Goal: Task Accomplishment & Management: Manage account settings

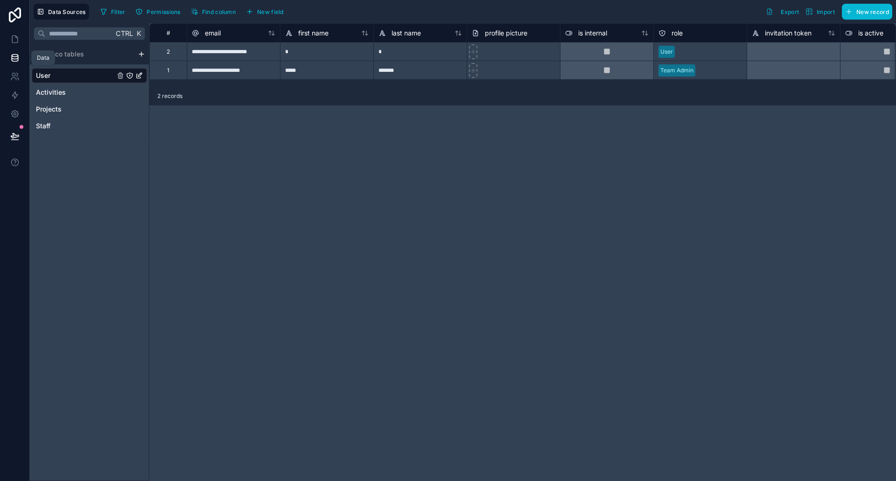
click at [15, 56] on icon at bounding box center [14, 57] width 9 height 9
click at [20, 61] on link at bounding box center [14, 58] width 29 height 19
click at [14, 40] on icon at bounding box center [14, 39] width 9 height 9
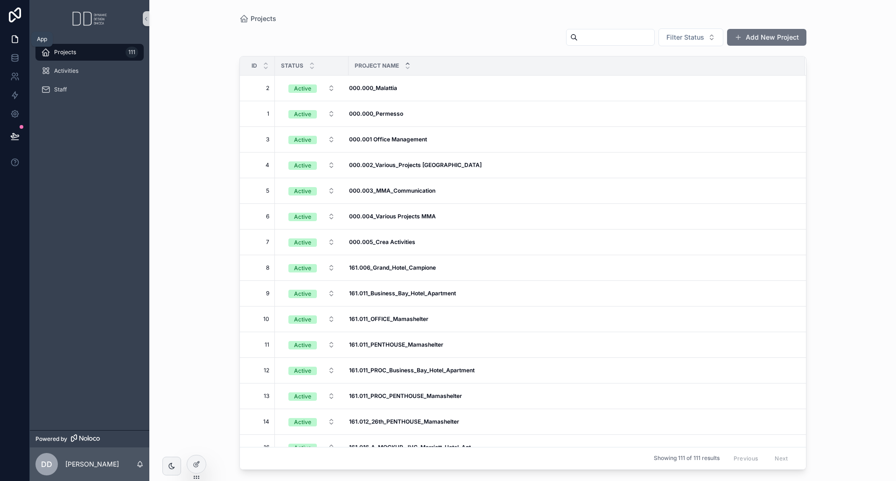
click at [12, 37] on icon at bounding box center [15, 39] width 6 height 7
click at [19, 57] on icon at bounding box center [14, 57] width 9 height 9
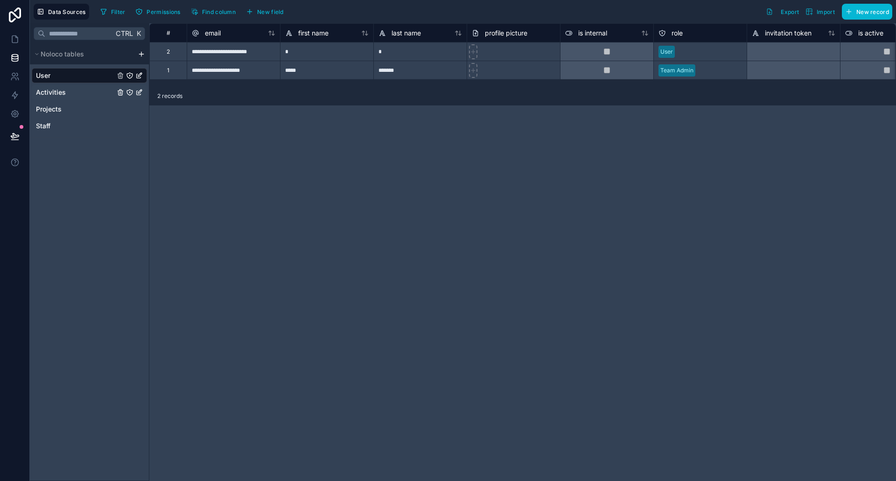
click at [57, 89] on span "Activities" at bounding box center [51, 92] width 30 height 9
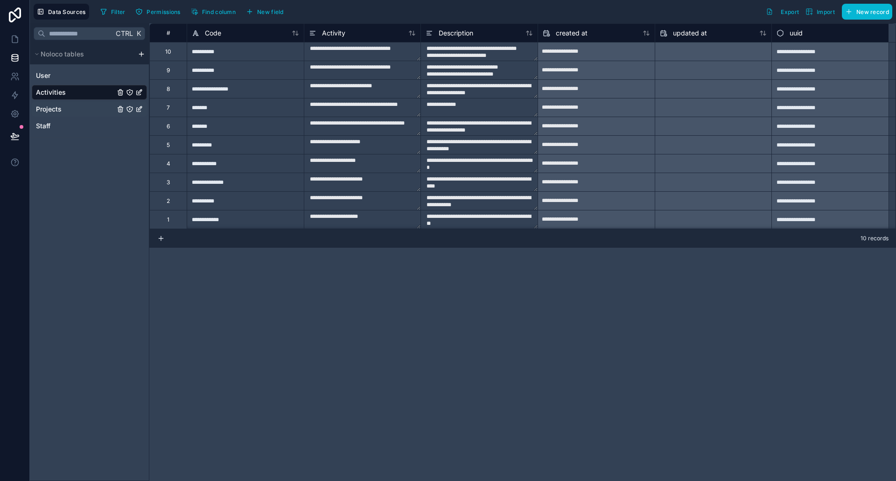
click at [55, 108] on span "Projects" at bounding box center [49, 109] width 26 height 9
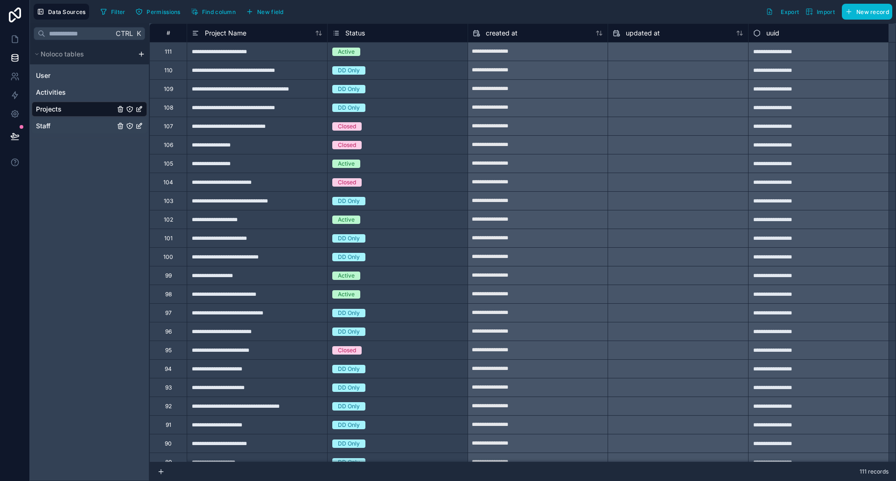
click at [54, 124] on link "Staff" at bounding box center [75, 125] width 79 height 9
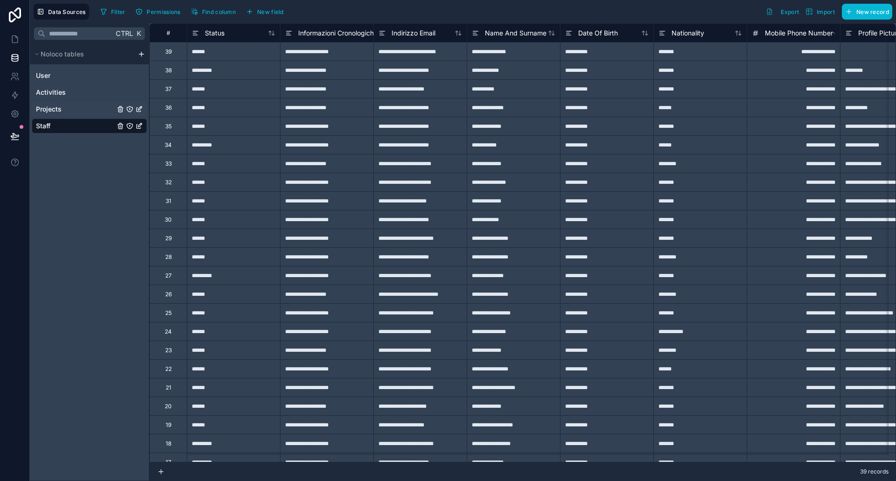
click at [56, 106] on span "Projects" at bounding box center [49, 109] width 26 height 9
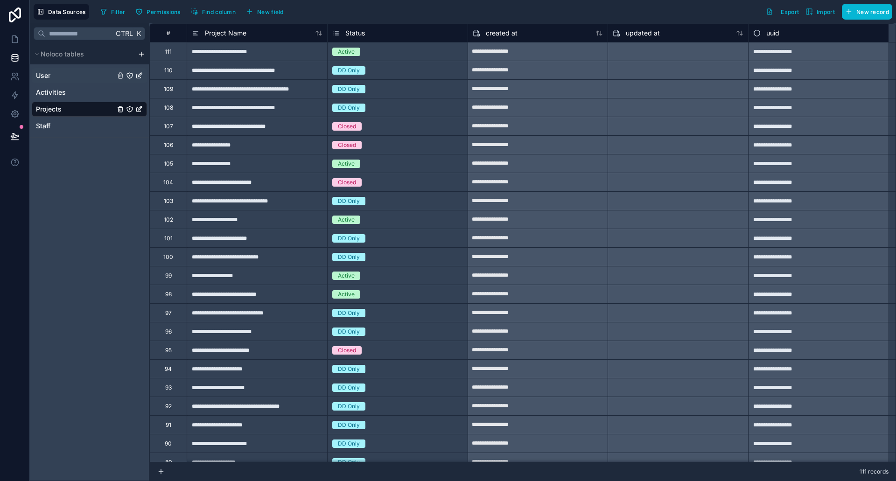
click at [53, 78] on link "User" at bounding box center [75, 75] width 79 height 9
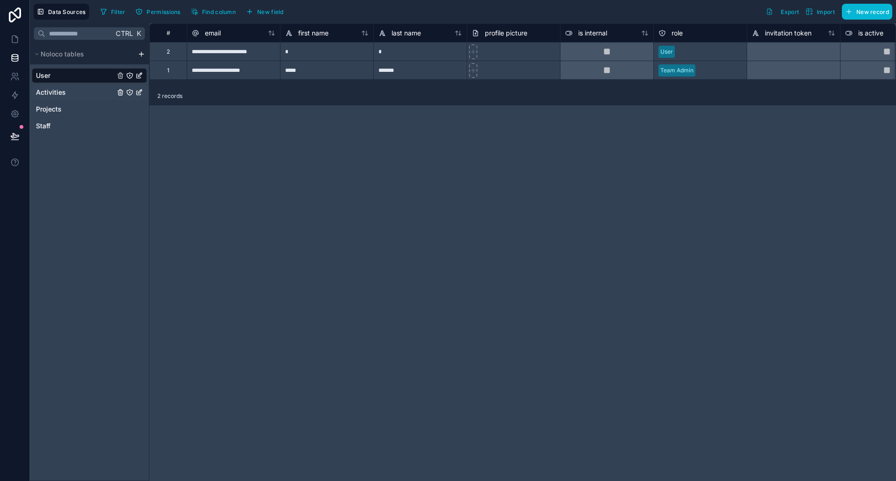
click at [92, 91] on link "Activities" at bounding box center [75, 92] width 79 height 9
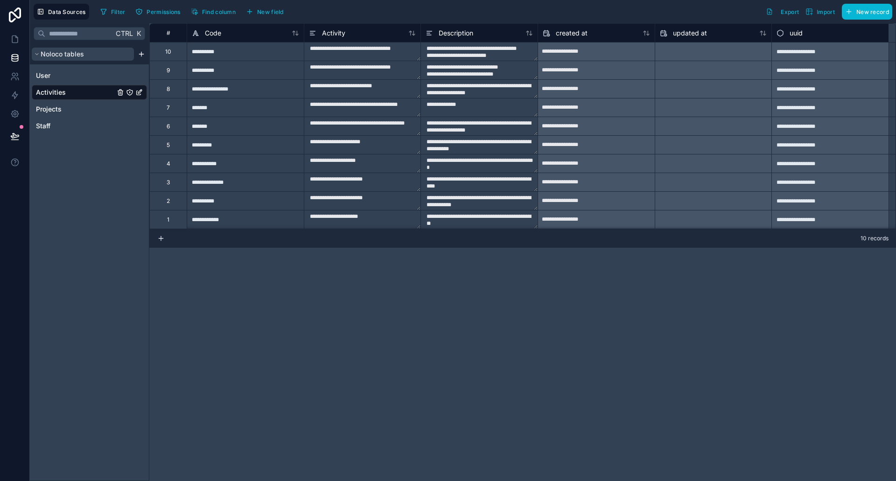
click at [88, 56] on button "Noloco tables" at bounding box center [83, 54] width 102 height 13
click at [51, 111] on span "Projects" at bounding box center [49, 109] width 26 height 9
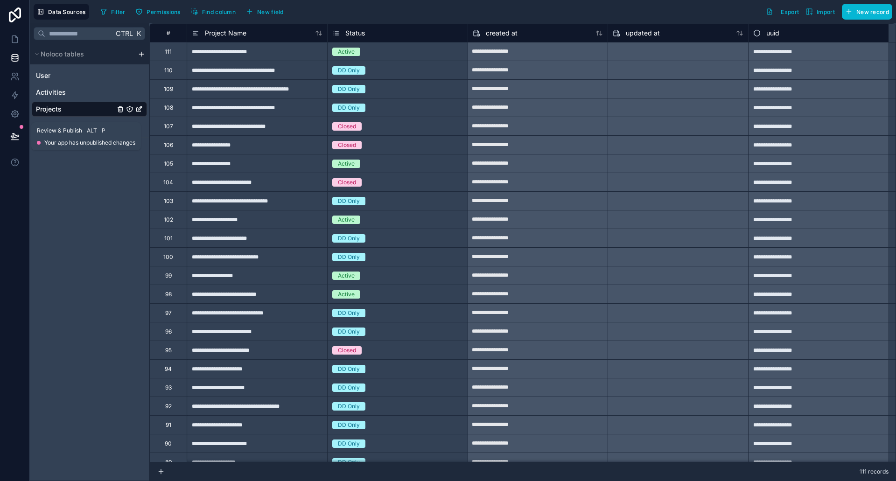
click at [12, 135] on icon at bounding box center [14, 136] width 9 height 9
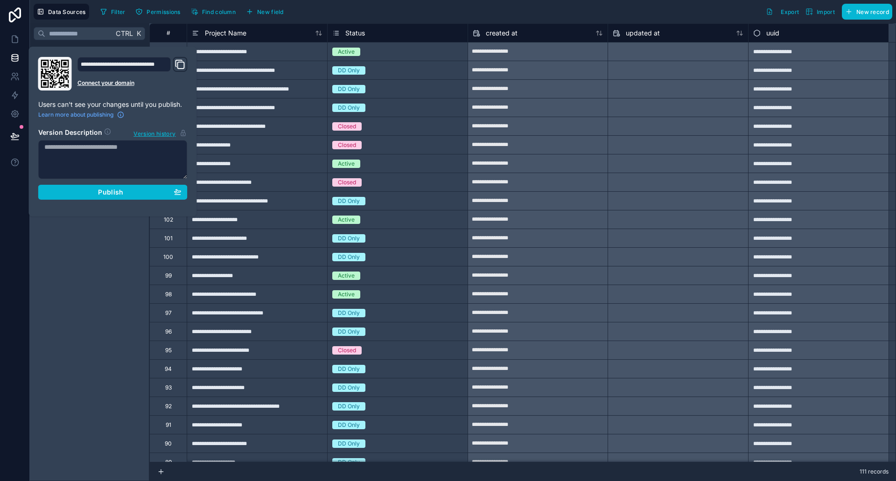
click at [84, 210] on div "**********" at bounding box center [113, 132] width 168 height 170
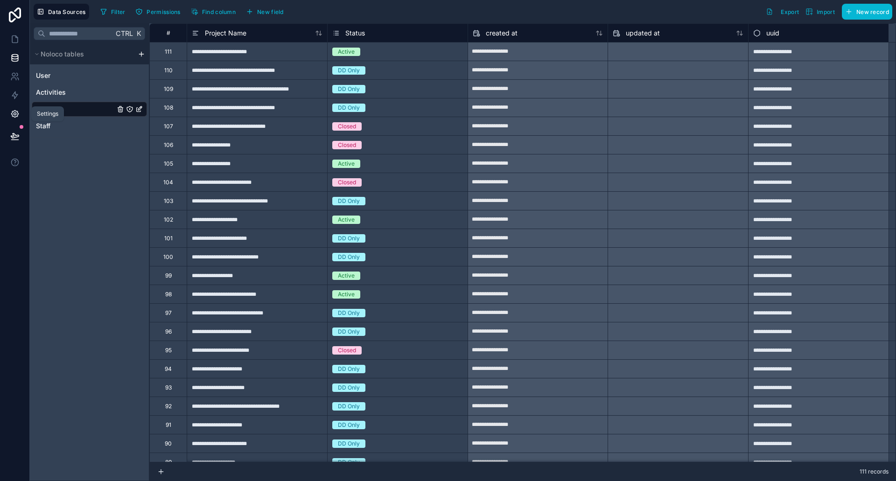
click at [20, 113] on link at bounding box center [14, 114] width 29 height 19
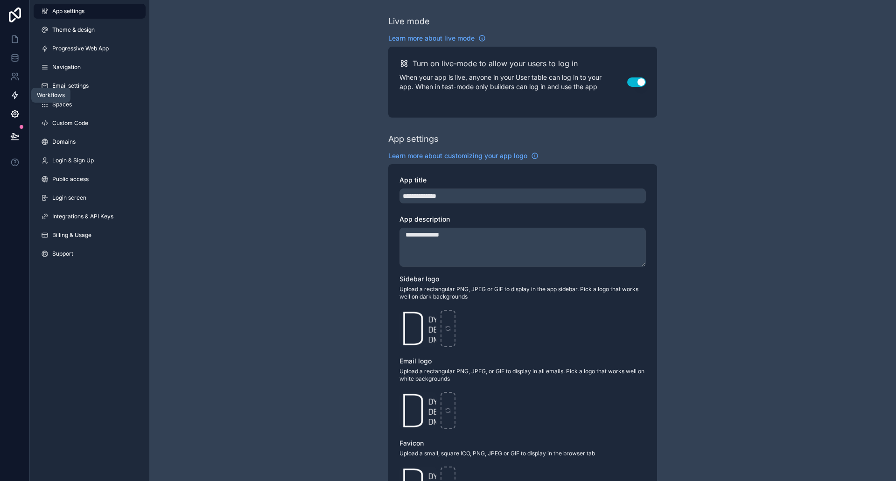
click at [15, 92] on icon at bounding box center [15, 95] width 6 height 7
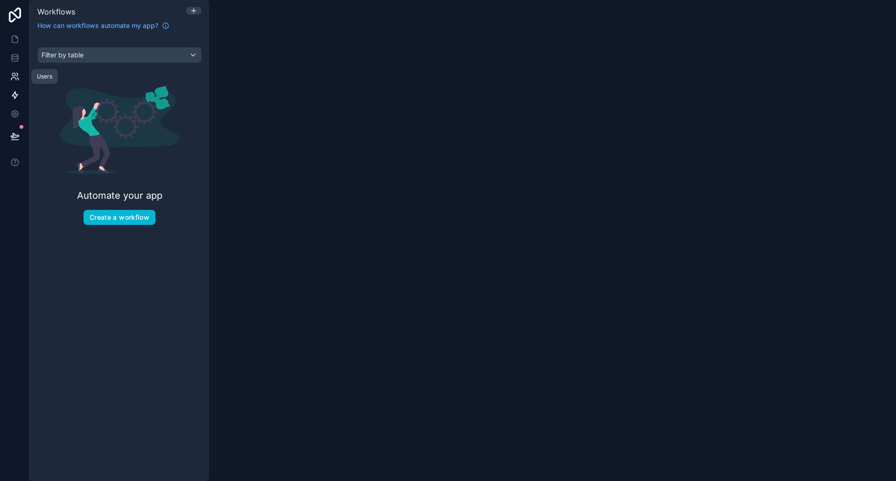
click at [15, 78] on icon at bounding box center [13, 79] width 5 height 2
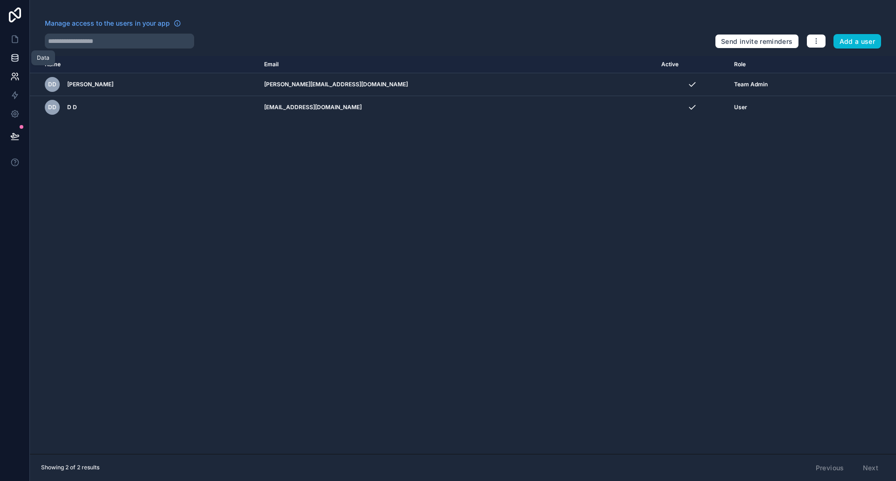
click at [15, 59] on icon at bounding box center [14, 57] width 9 height 9
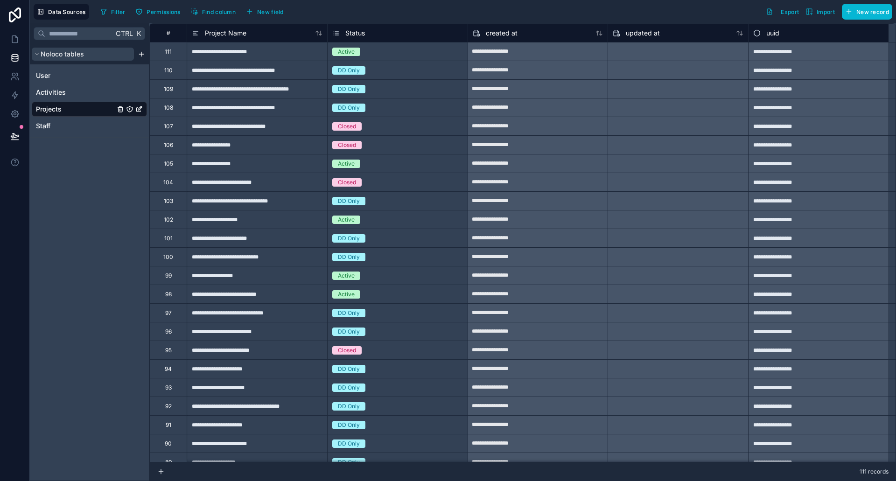
click at [69, 55] on span "Noloco tables" at bounding box center [62, 53] width 43 height 9
click at [69, 56] on span "Noloco tables" at bounding box center [62, 53] width 43 height 9
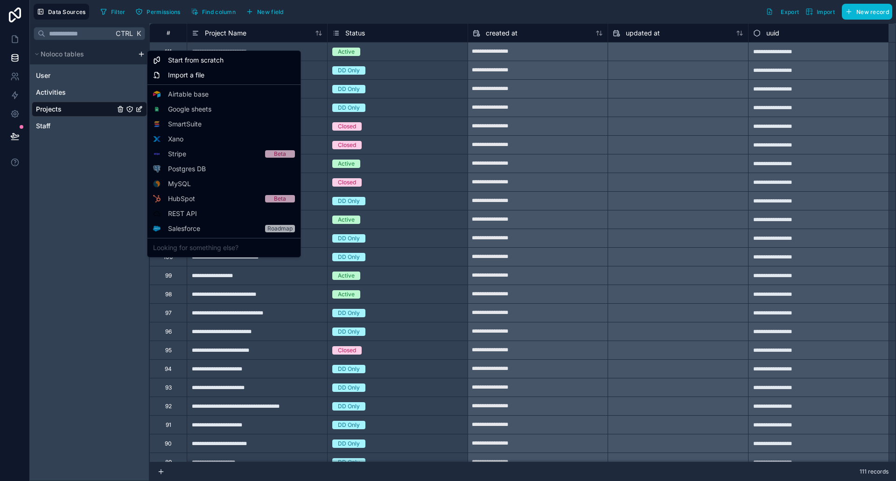
click at [139, 55] on html "**********" at bounding box center [448, 240] width 896 height 481
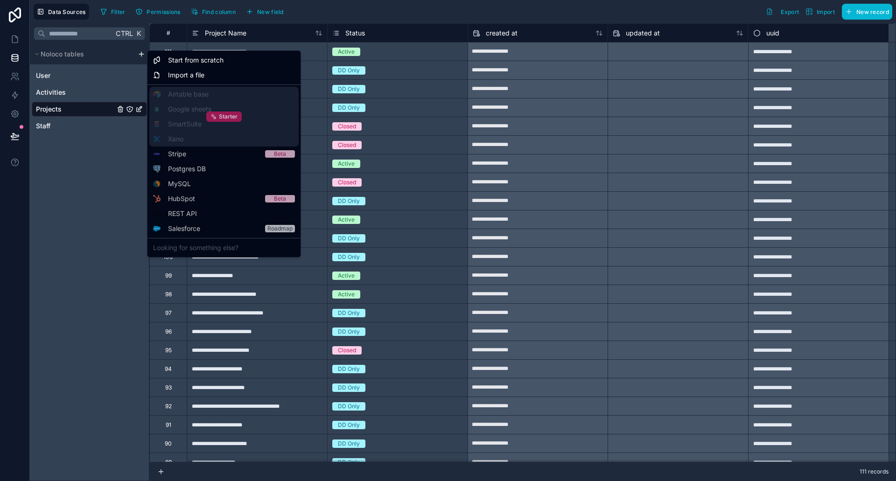
click at [218, 114] on div "Starter" at bounding box center [223, 117] width 35 height 10
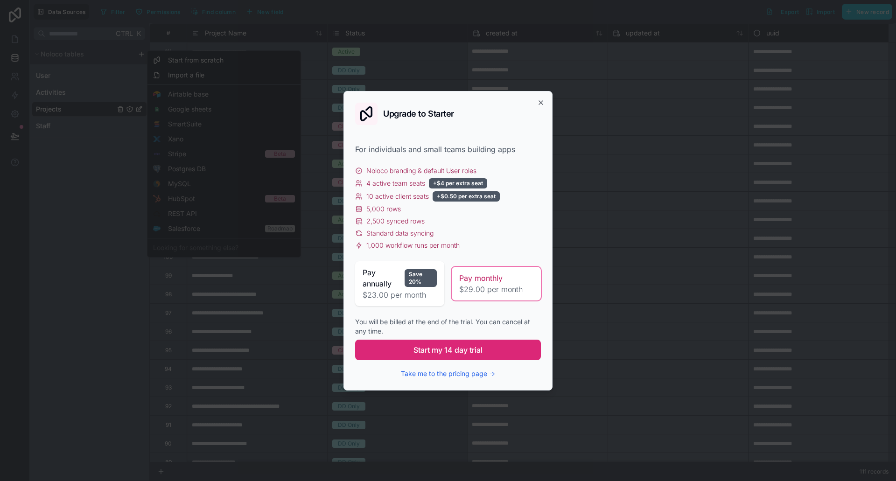
drag, startPoint x: 467, startPoint y: 364, endPoint x: 457, endPoint y: 353, distance: 14.6
click at [457, 353] on span "Start my 14 day trial" at bounding box center [447, 349] width 69 height 11
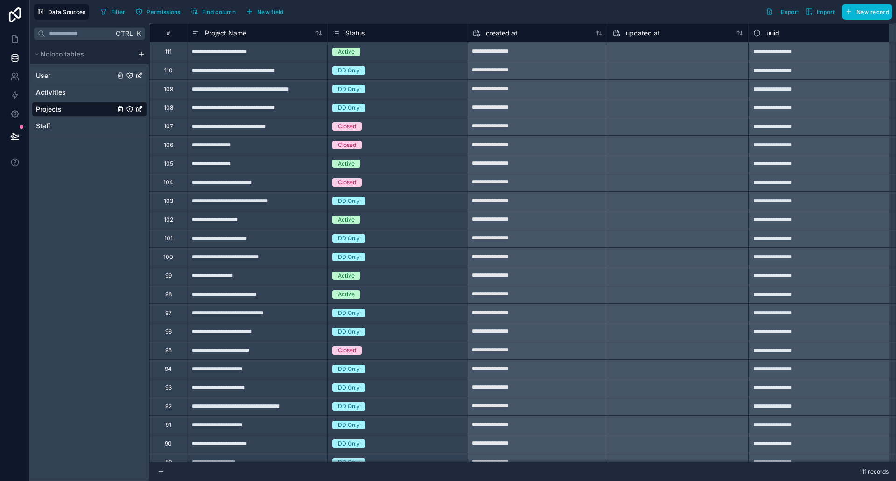
click at [78, 76] on link "User" at bounding box center [75, 75] width 79 height 9
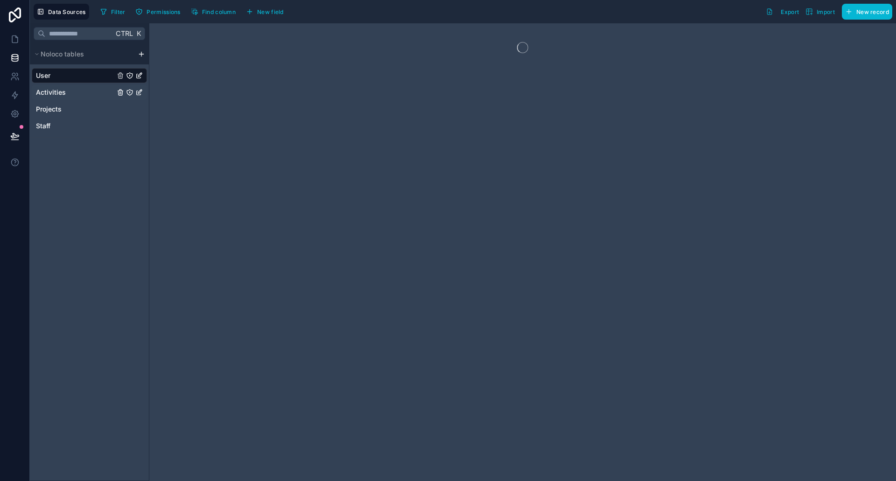
click at [77, 91] on link "Activities" at bounding box center [75, 92] width 79 height 9
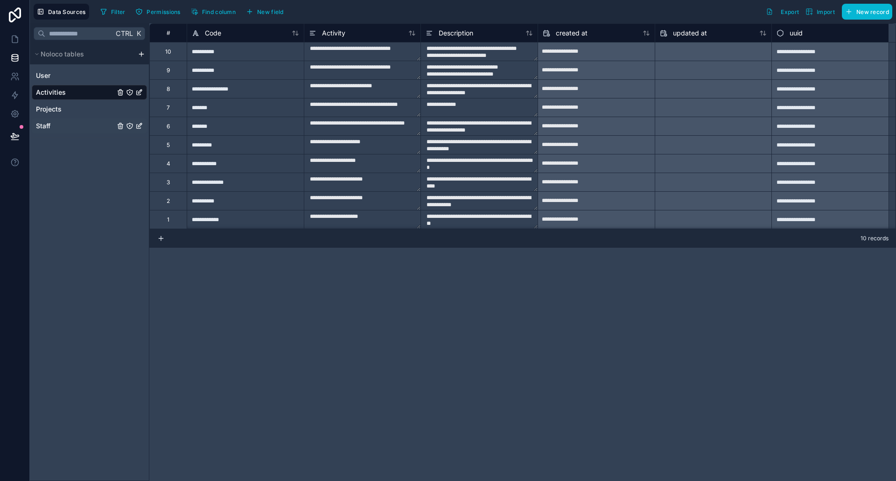
click at [68, 126] on link "Staff" at bounding box center [75, 125] width 79 height 9
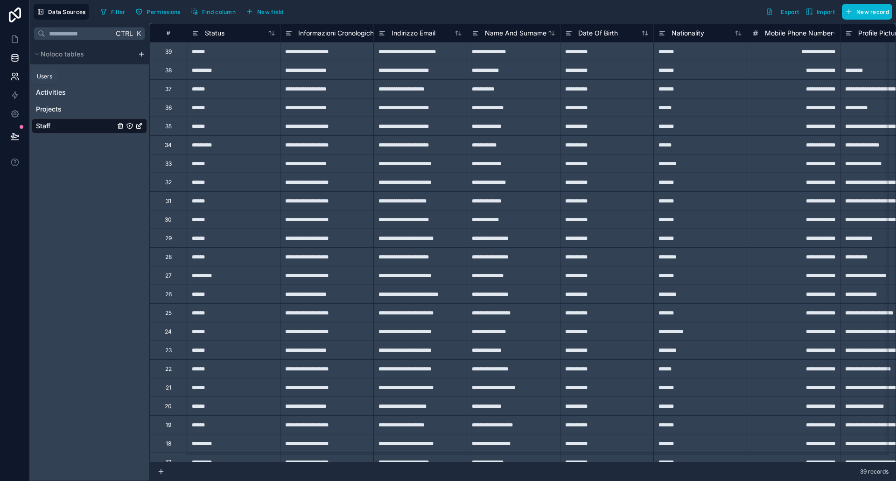
click at [18, 74] on icon at bounding box center [14, 76] width 9 height 9
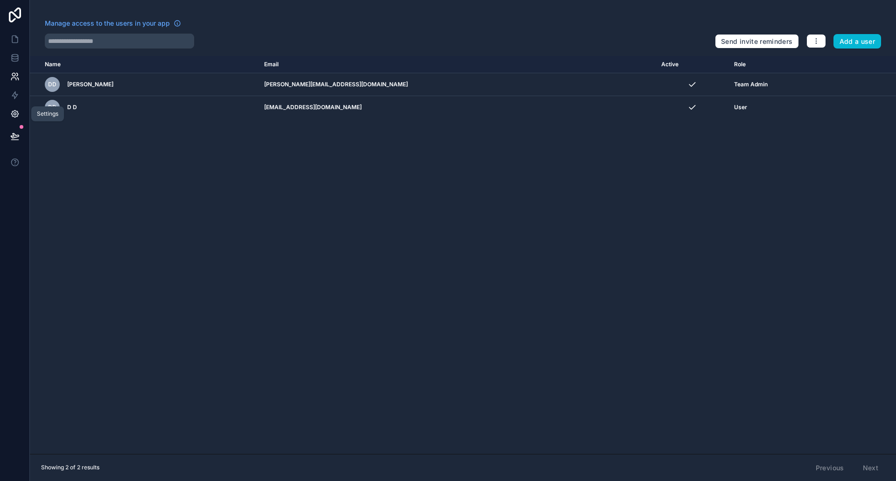
click at [15, 114] on icon at bounding box center [14, 113] width 9 height 9
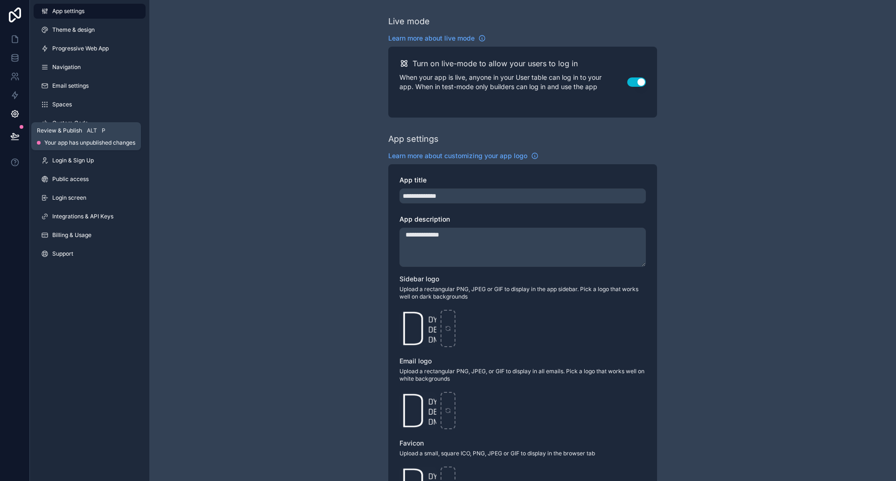
click at [21, 137] on button at bounding box center [15, 136] width 21 height 26
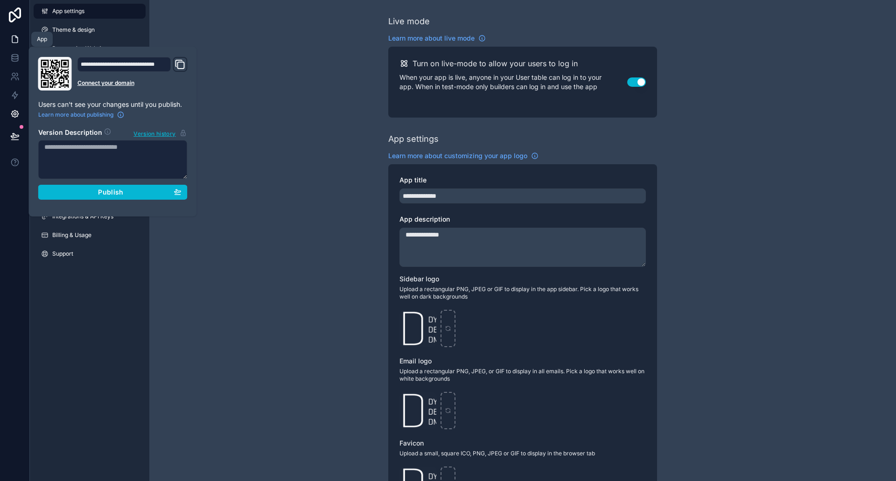
click at [13, 42] on icon at bounding box center [15, 39] width 6 height 7
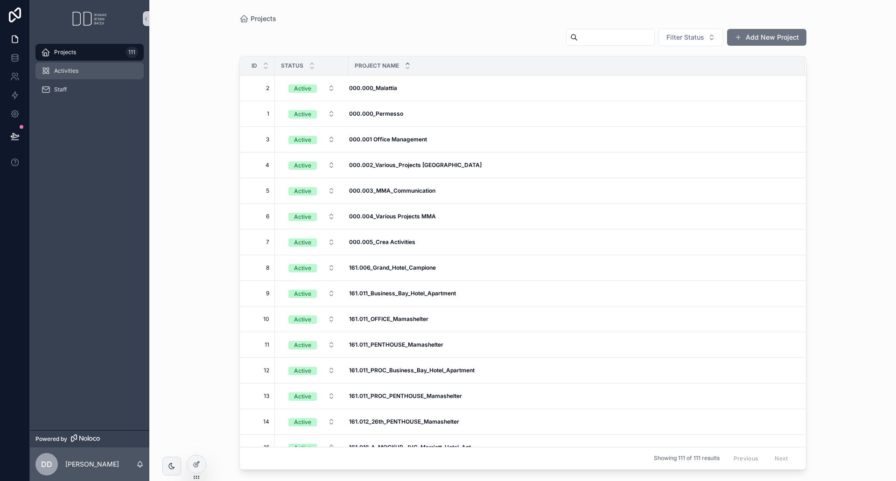
click at [77, 72] on span "Activities" at bounding box center [66, 70] width 24 height 7
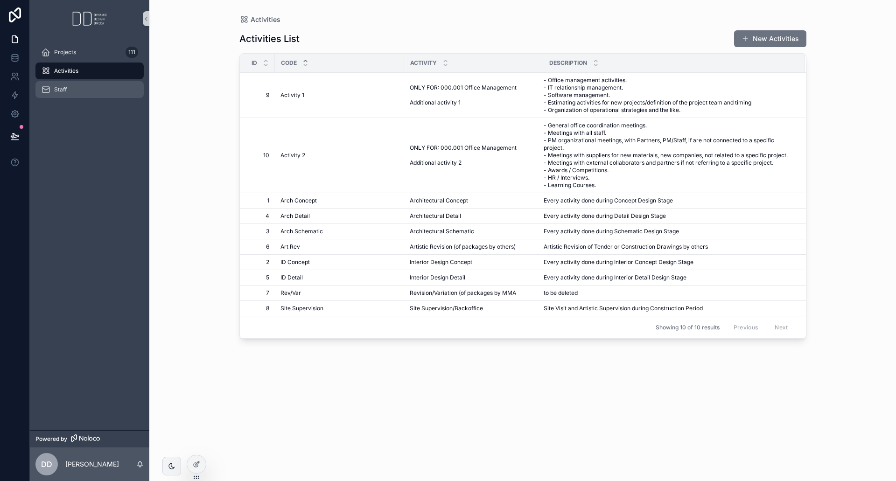
click at [73, 92] on div "Staff" at bounding box center [89, 89] width 97 height 15
